Goal: Information Seeking & Learning: Find specific fact

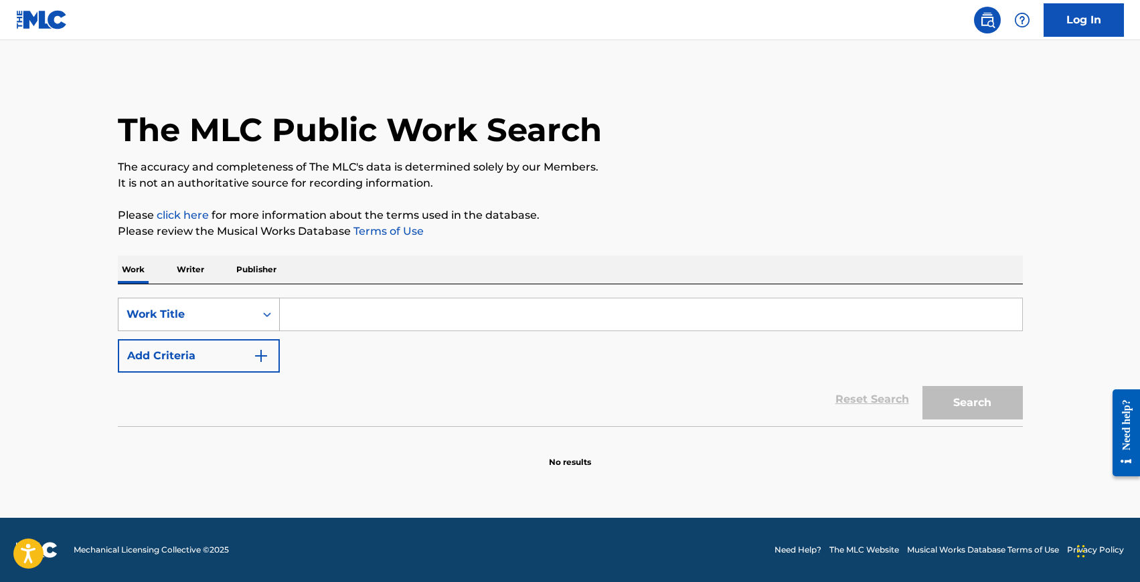
click at [191, 304] on div "Work Title" at bounding box center [186, 314] width 137 height 25
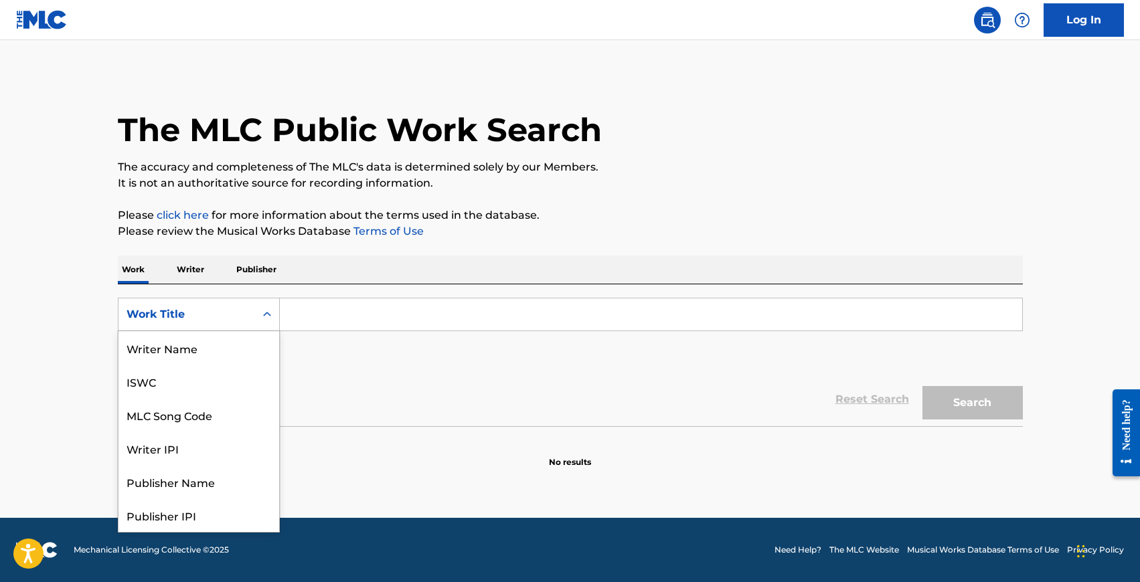
scroll to position [67, 0]
click at [333, 324] on input "Search Form" at bounding box center [651, 314] width 742 height 32
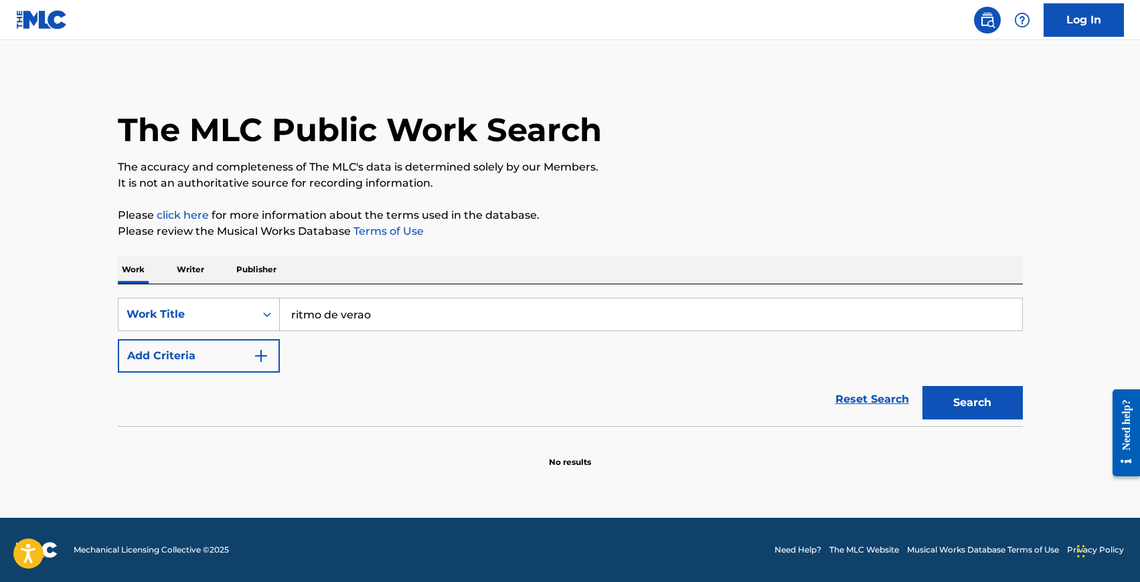
type input "ritmo de verao"
click at [969, 406] on button "Search" at bounding box center [972, 402] width 100 height 33
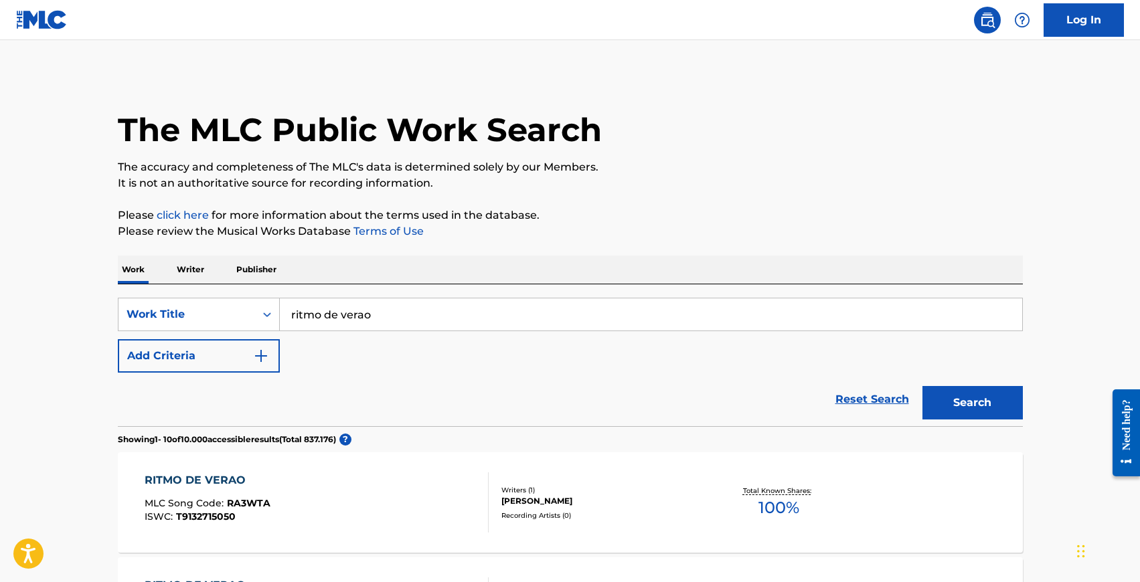
click at [221, 472] on div "RITMO DE VERAO MLC Song Code : RA3WTA ISWC : T9132715050 Writers ( 1 ) [PERSON_…" at bounding box center [570, 502] width 905 height 100
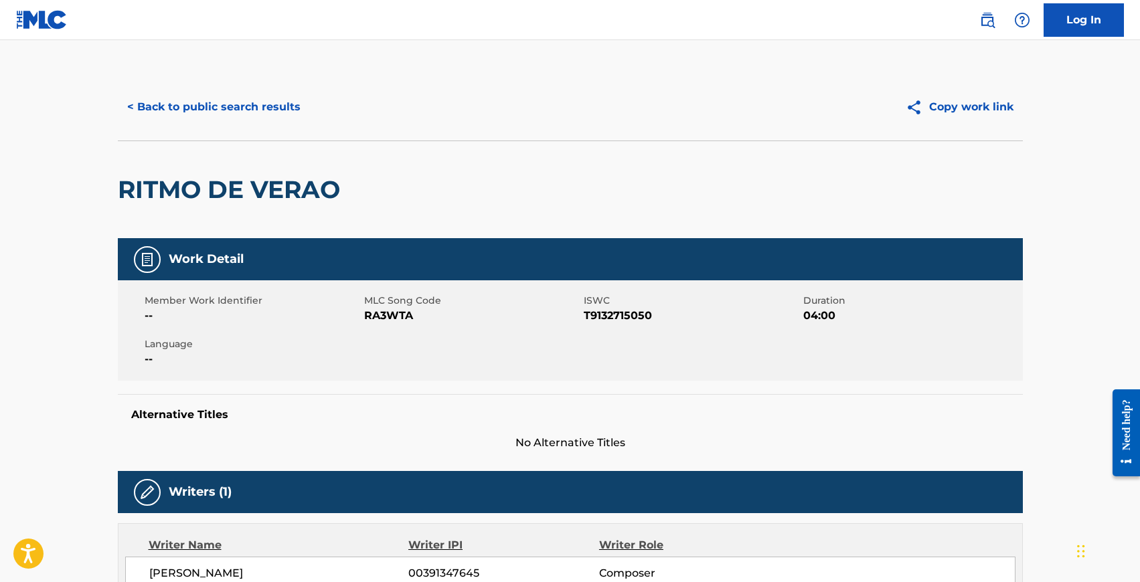
click at [202, 95] on button "< Back to public search results" at bounding box center [214, 106] width 192 height 33
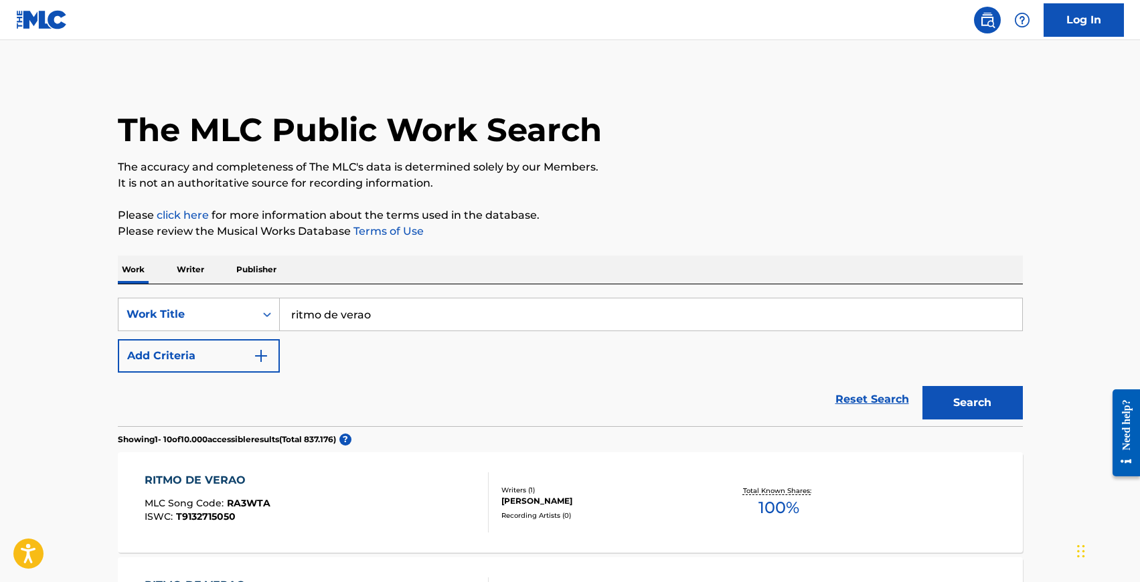
click at [326, 317] on input "ritmo de verao" at bounding box center [651, 314] width 742 height 32
click at [922, 386] on button "Search" at bounding box center [972, 402] width 100 height 33
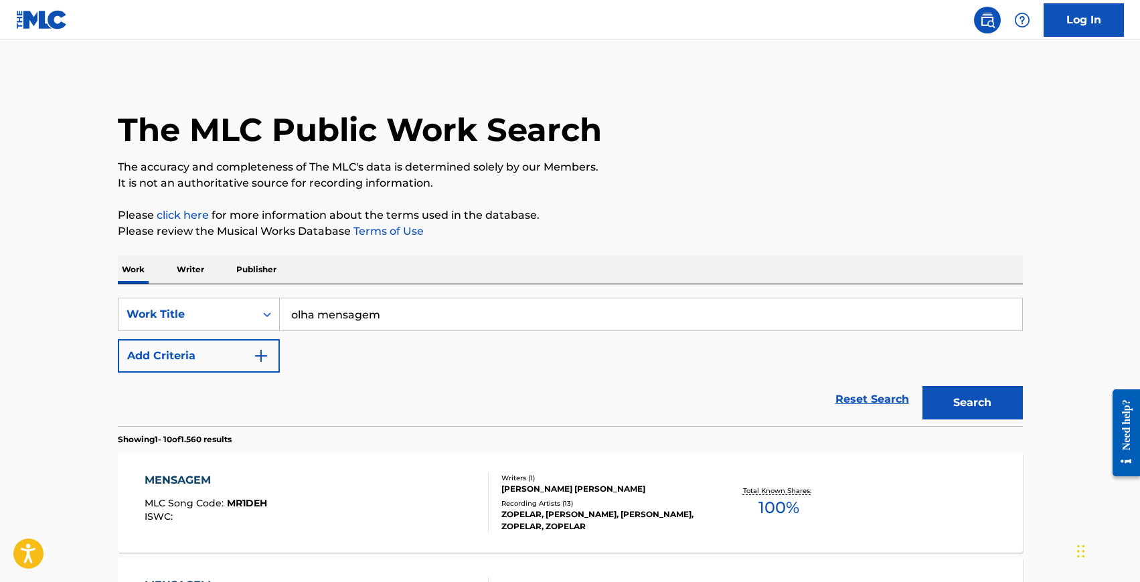
click at [304, 328] on input "olha mensagem" at bounding box center [651, 314] width 742 height 32
click at [309, 316] on input "olha mensagem" at bounding box center [651, 314] width 742 height 32
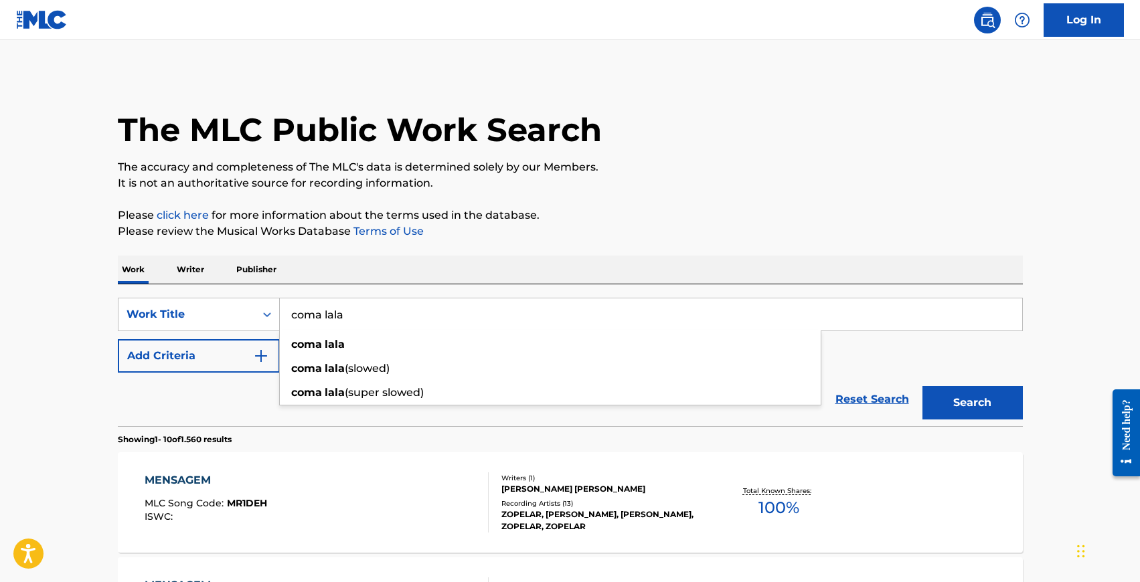
type input "coma lala"
click at [922, 386] on button "Search" at bounding box center [972, 402] width 100 height 33
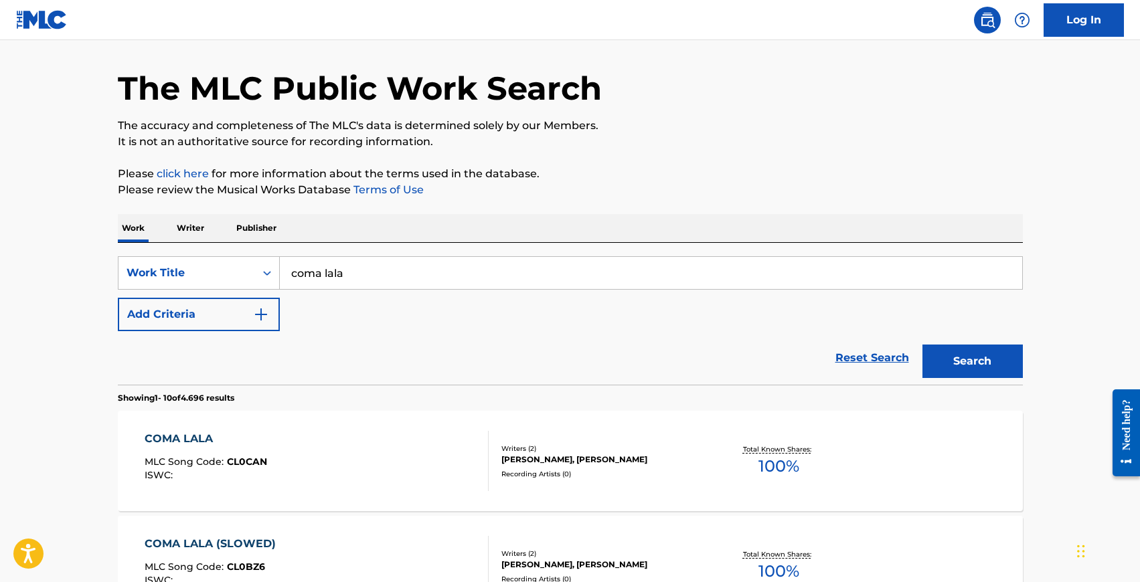
scroll to position [51, 0]
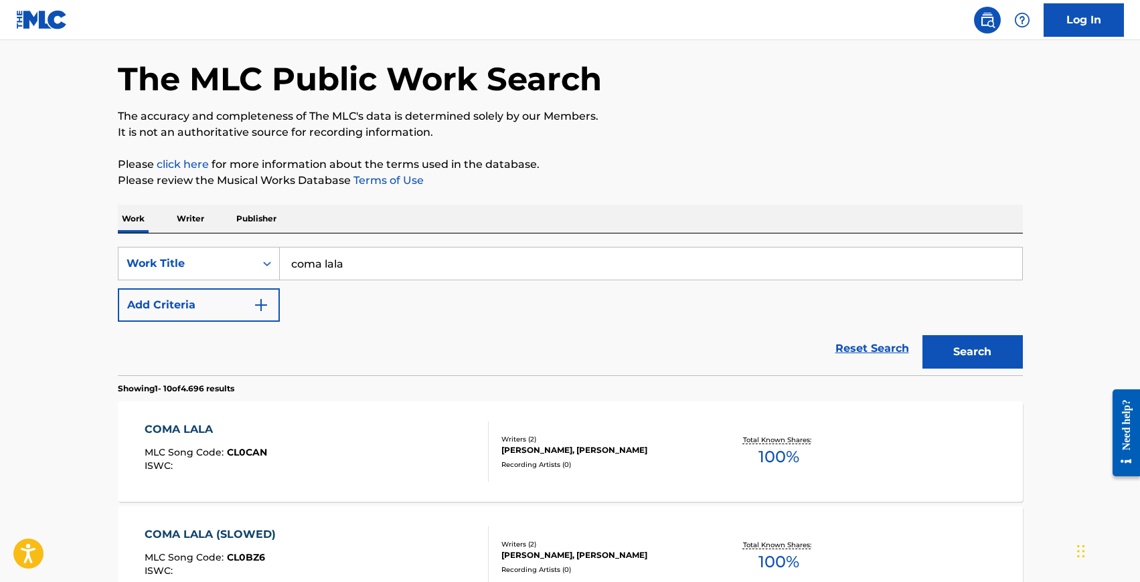
click at [187, 428] on div "COMA LALA" at bounding box center [206, 430] width 122 height 16
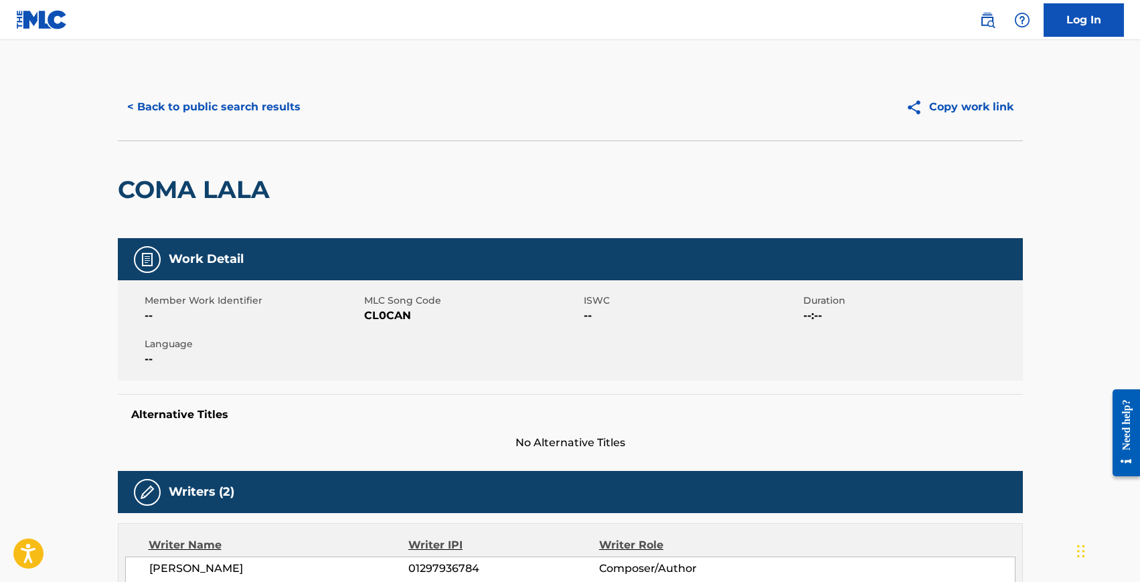
click at [164, 100] on button "< Back to public search results" at bounding box center [214, 106] width 192 height 33
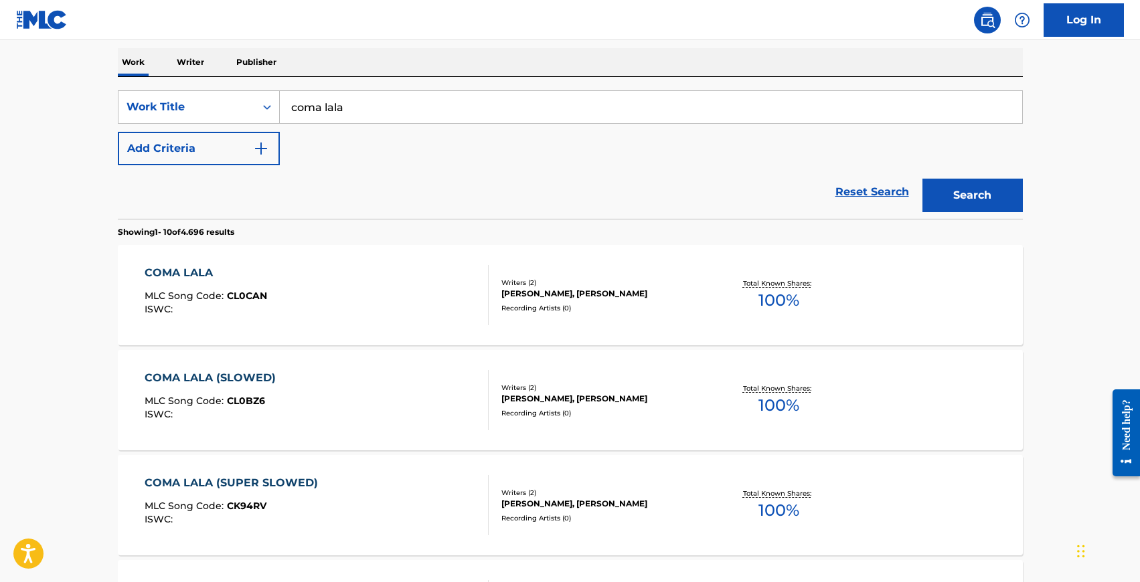
scroll to position [226, 0]
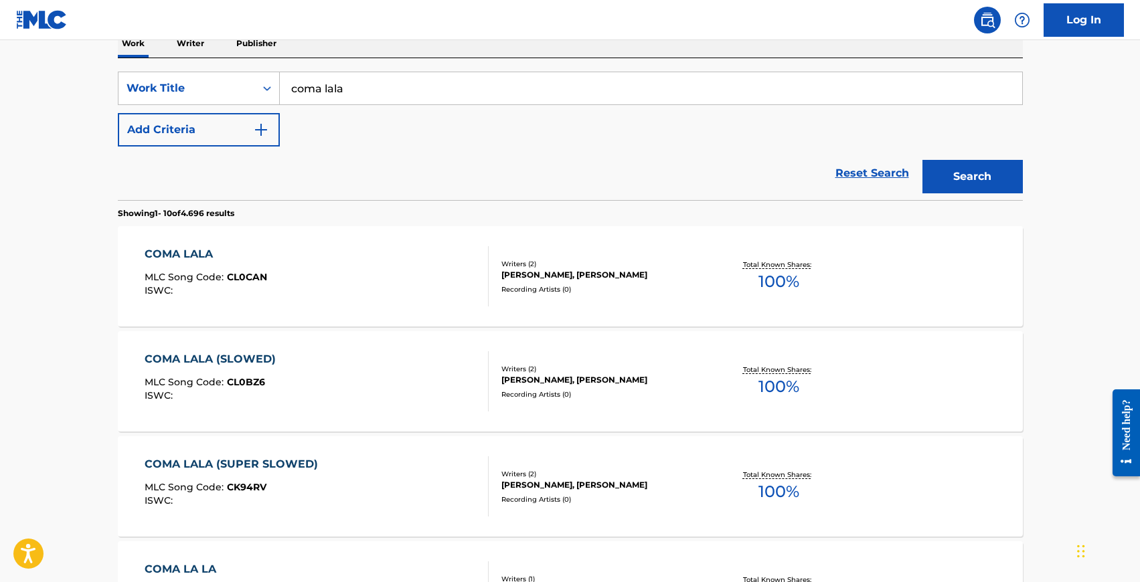
click at [287, 102] on input "coma lala" at bounding box center [651, 88] width 742 height 32
click at [193, 244] on div "COMA LALA MLC Song Code : CL0CAN ISWC : Writers ( 2 ) [PERSON_NAME], [PERSON_NA…" at bounding box center [570, 276] width 905 height 100
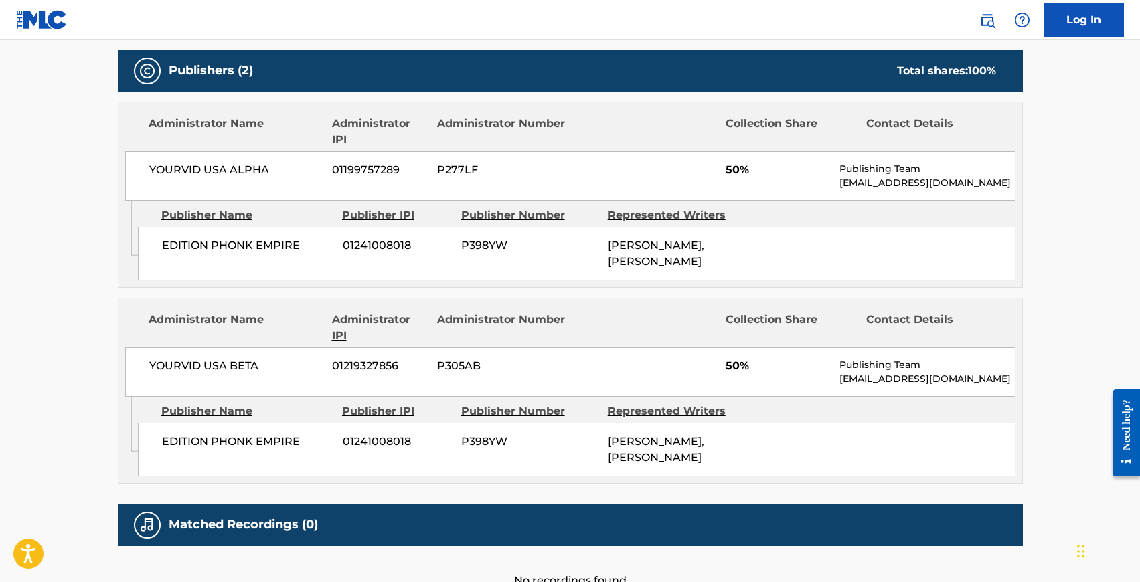
scroll to position [581, 0]
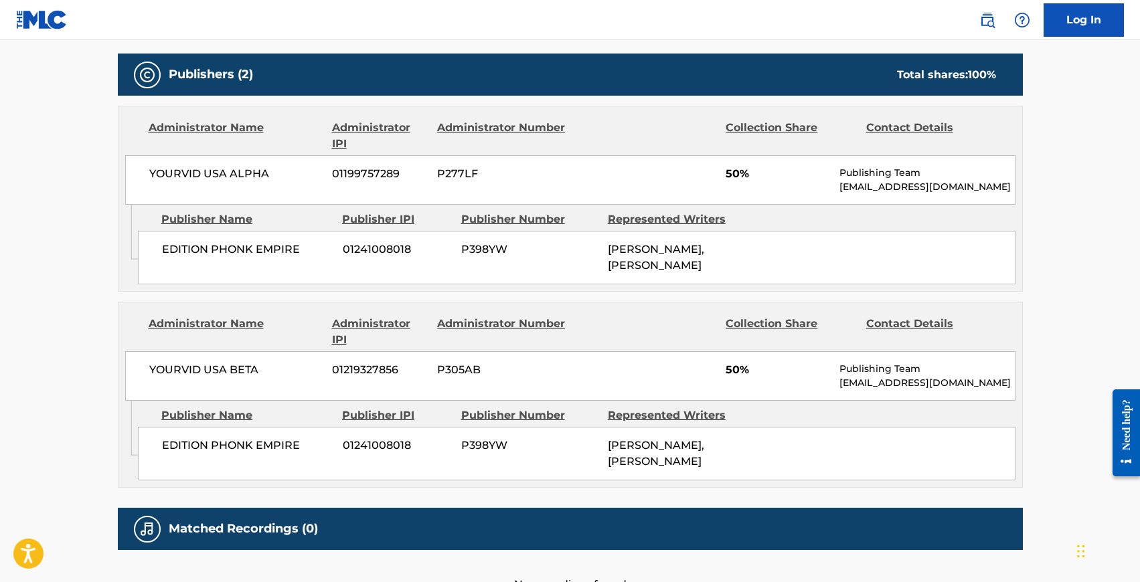
click at [228, 439] on span "EDITION PHONK EMPIRE" at bounding box center [247, 446] width 171 height 16
copy div "EDITION PHONK EMPIRE"
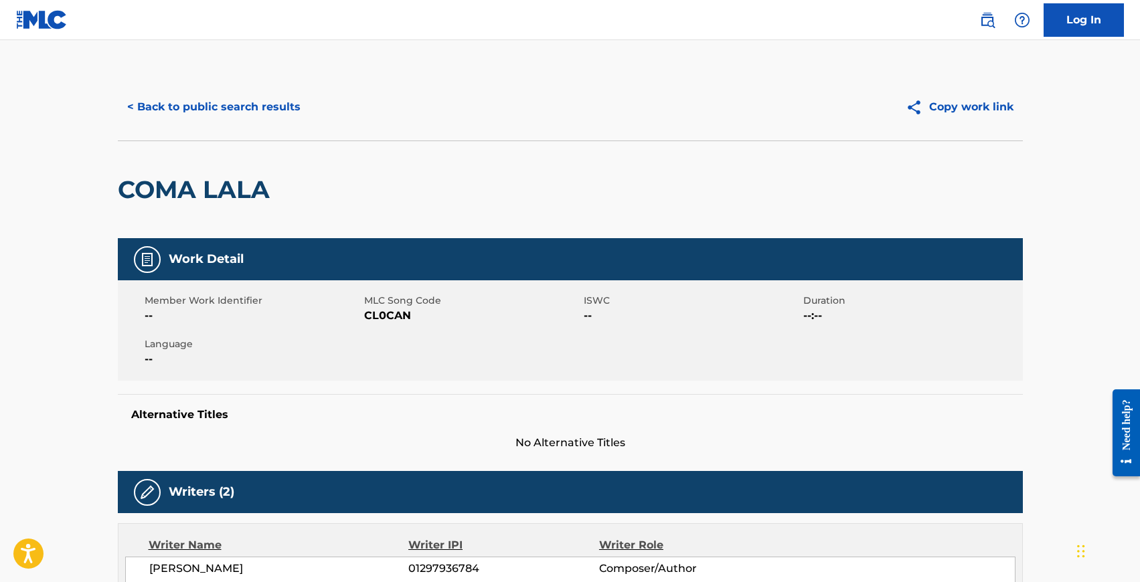
click at [197, 80] on div "< Back to public search results Copy work link" at bounding box center [570, 107] width 905 height 67
click at [206, 115] on button "< Back to public search results" at bounding box center [214, 106] width 192 height 33
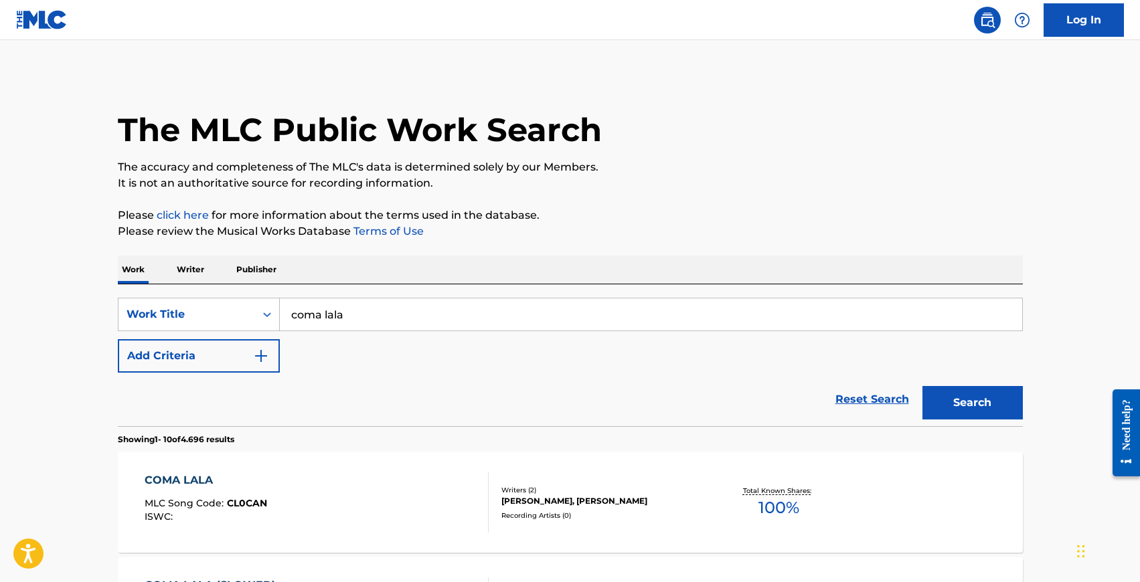
scroll to position [226, 0]
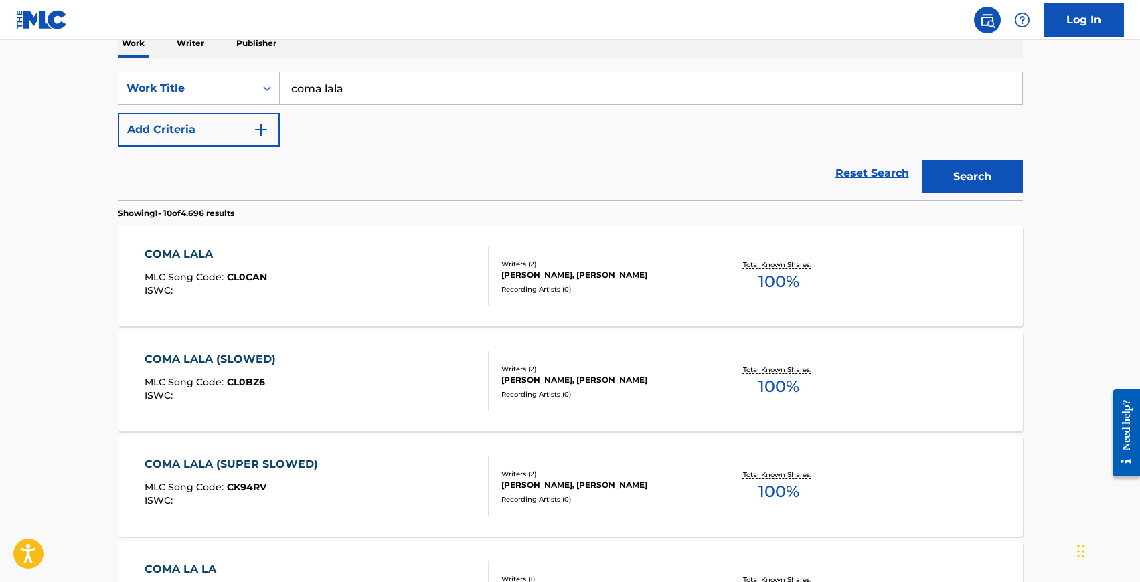
click at [305, 90] on input "coma lala" at bounding box center [651, 88] width 742 height 32
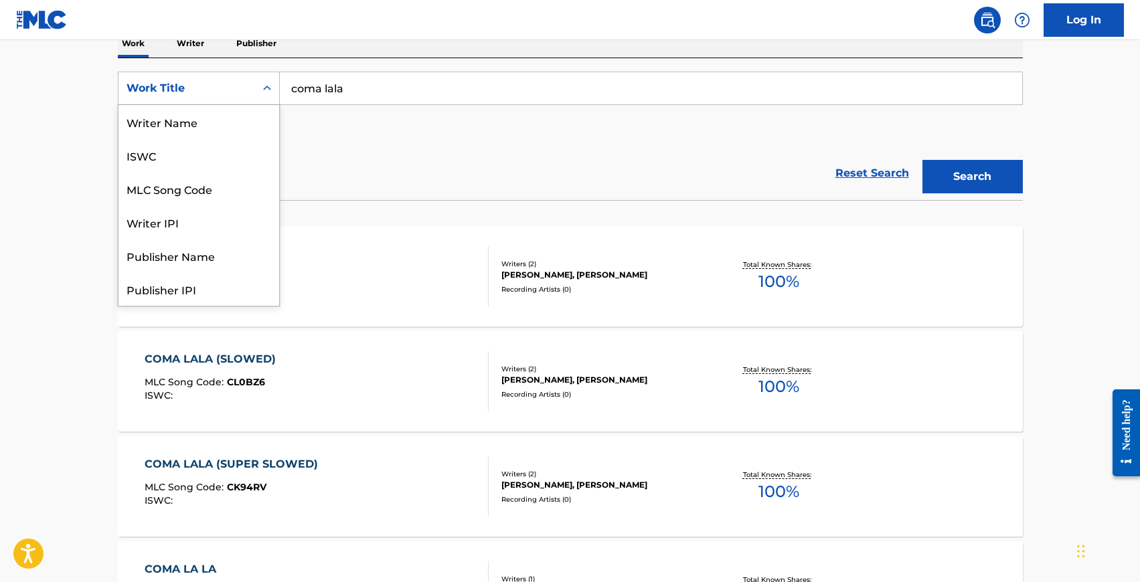
click at [224, 90] on div "Work Title" at bounding box center [186, 88] width 120 height 16
click at [209, 195] on div "Publisher Name" at bounding box center [198, 188] width 161 height 33
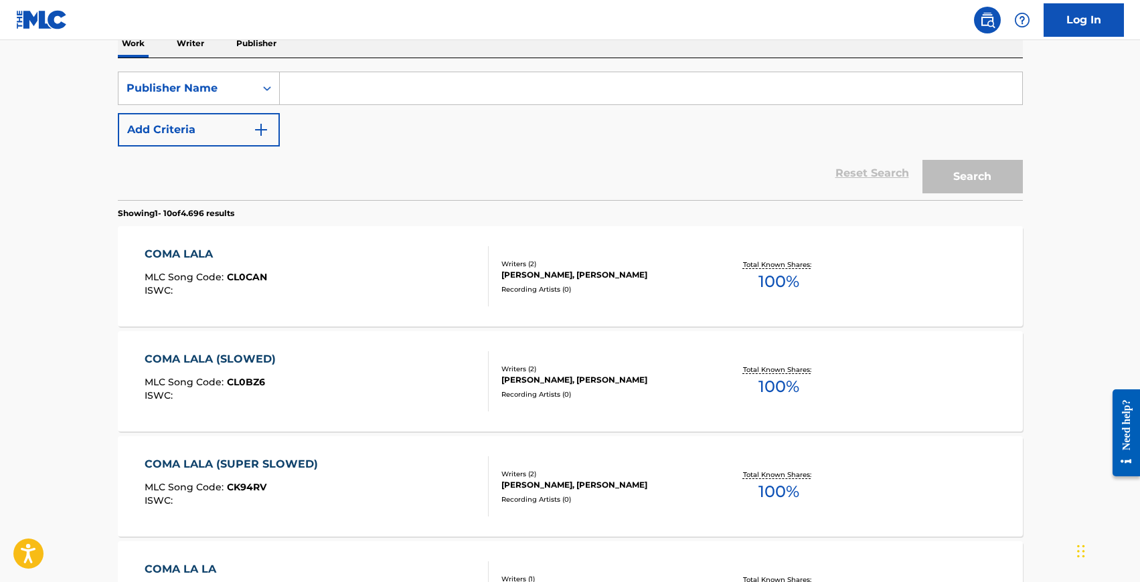
click at [326, 90] on input "Search Form" at bounding box center [651, 88] width 742 height 32
paste input "EDITION PHONK EMPIRE"
type input "EDITION PHONK EMPIRE"
click at [922, 160] on button "Search" at bounding box center [972, 176] width 100 height 33
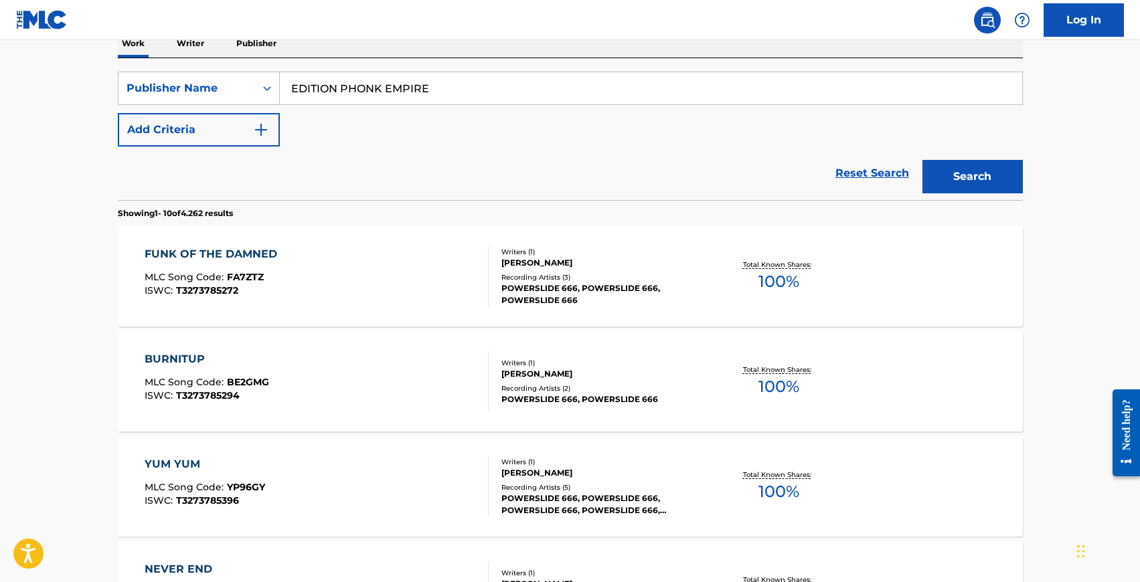
scroll to position [255, 0]
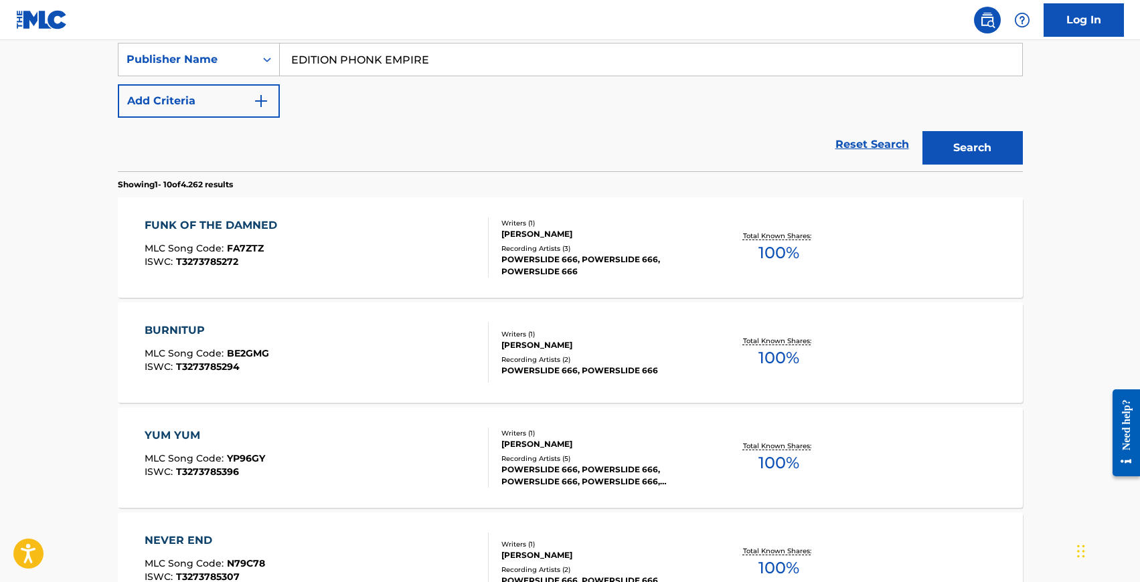
click at [209, 222] on div "FUNK OF THE DAMNED" at bounding box center [214, 225] width 139 height 16
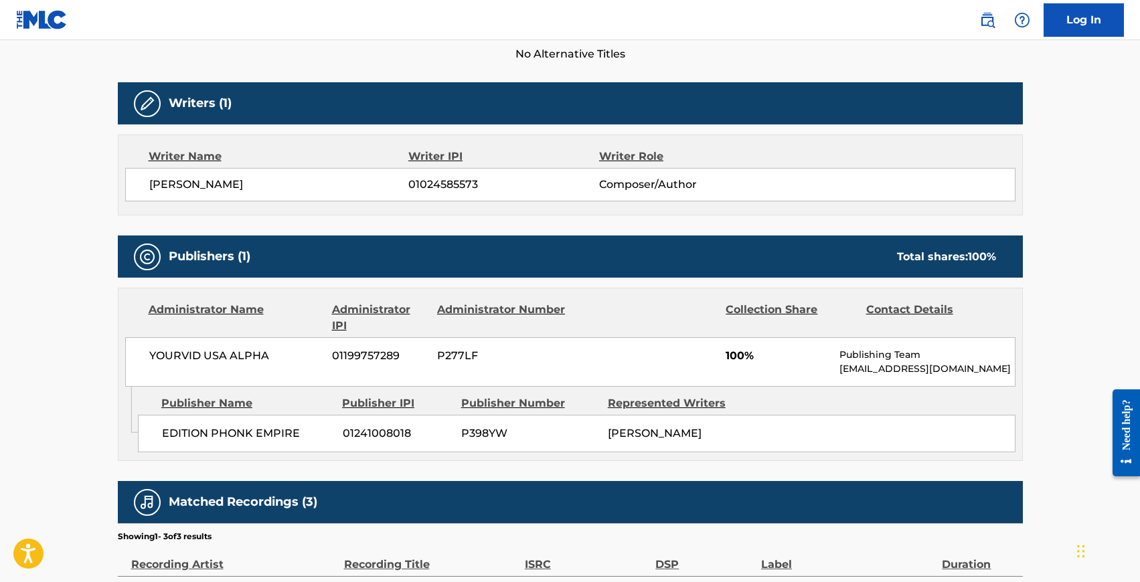
scroll to position [416, 0]
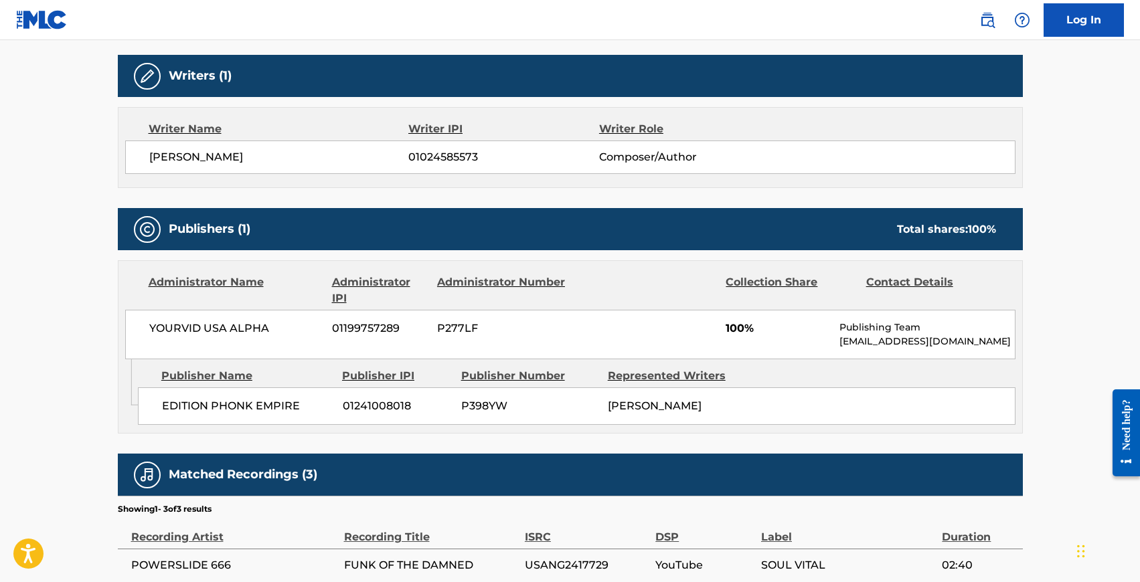
click at [640, 409] on span "[PERSON_NAME]" at bounding box center [655, 406] width 94 height 13
copy div "[PERSON_NAME] Total shares: 100 %"
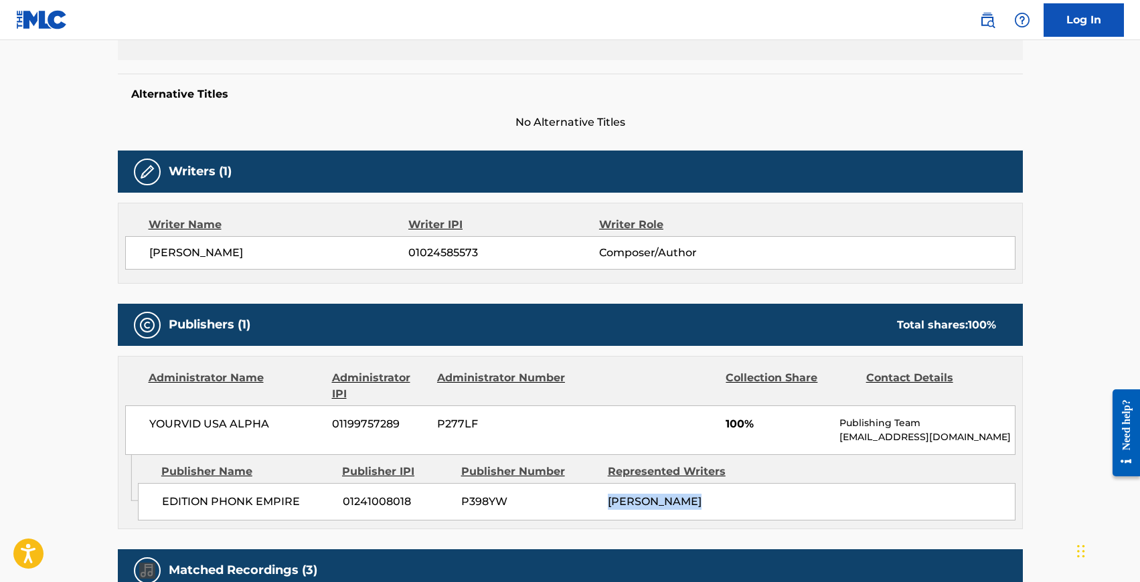
scroll to position [316, 0]
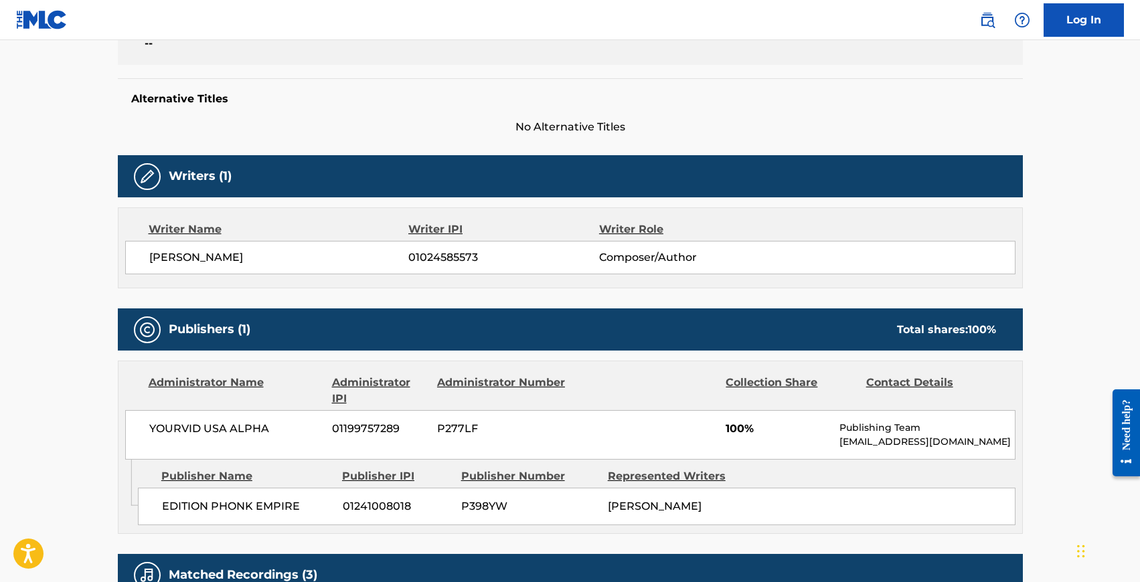
click at [211, 262] on span "[PERSON_NAME]" at bounding box center [279, 258] width 260 height 16
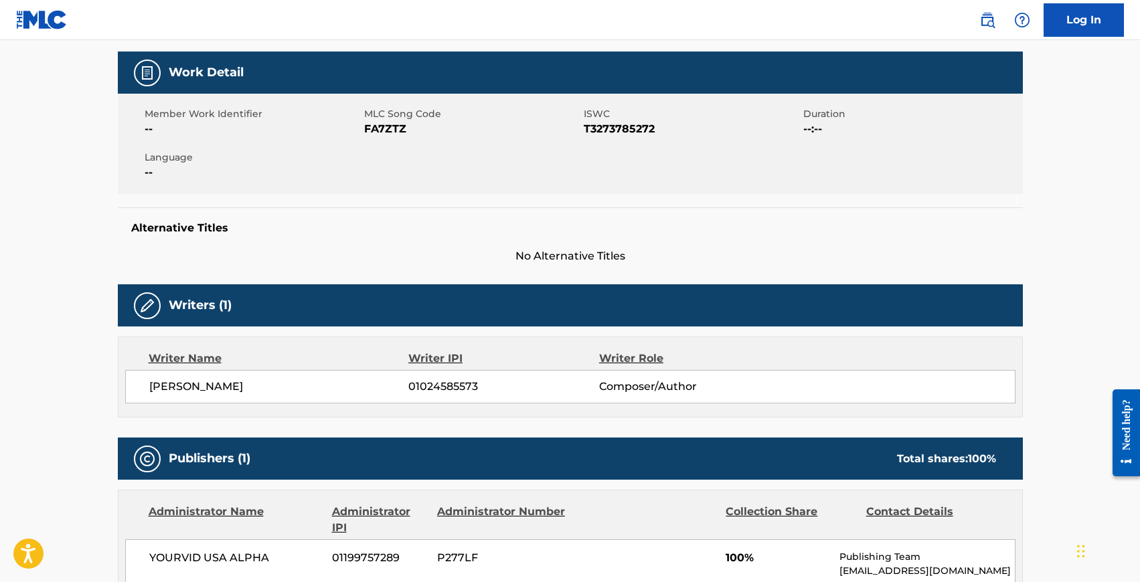
scroll to position [307, 0]
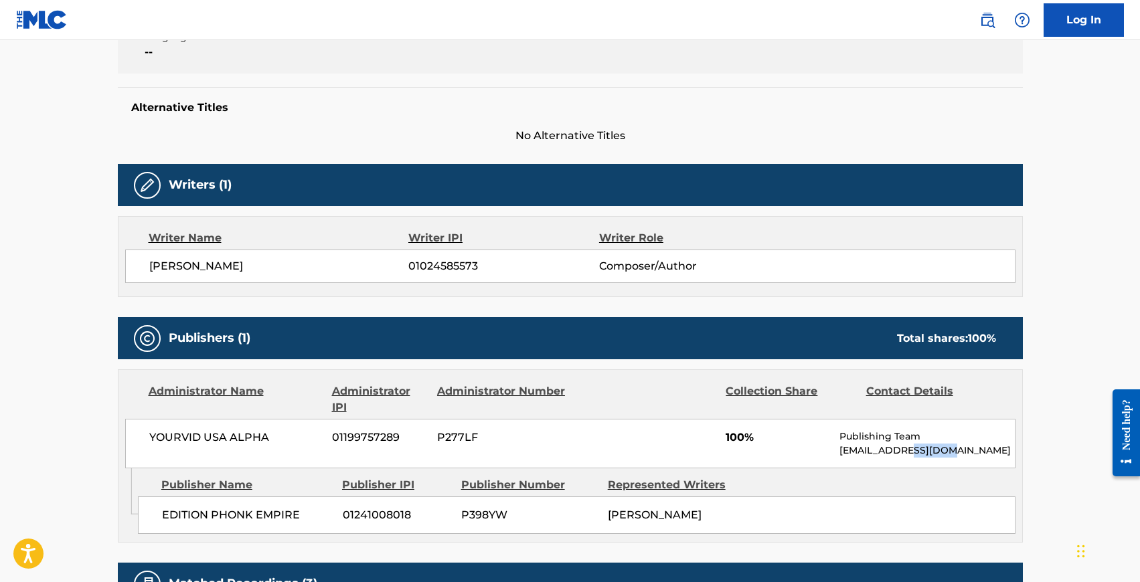
drag, startPoint x: 956, startPoint y: 446, endPoint x: 903, endPoint y: 451, distance: 53.1
click at [903, 452] on p "[EMAIL_ADDRESS][DOMAIN_NAME]" at bounding box center [926, 451] width 175 height 14
drag, startPoint x: 901, startPoint y: 454, endPoint x: 992, endPoint y: 446, distance: 90.7
click at [995, 449] on p "[EMAIL_ADDRESS][DOMAIN_NAME]" at bounding box center [926, 451] width 175 height 14
copy p "[DOMAIN_NAME]"
